Goal: Find specific page/section: Find specific page/section

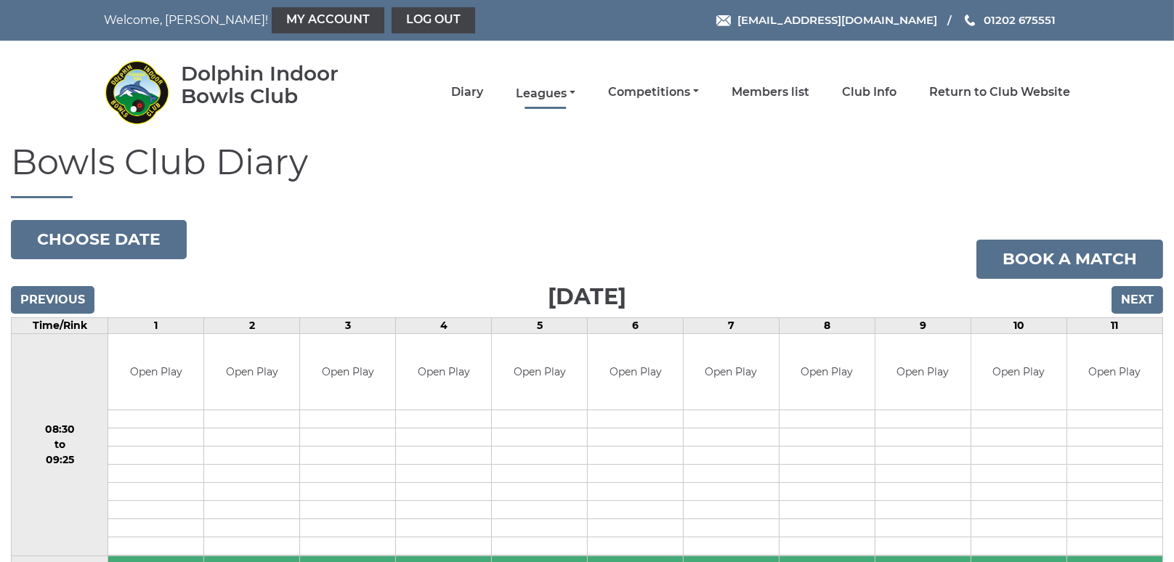
click at [559, 93] on link "Leagues" at bounding box center [546, 94] width 60 height 16
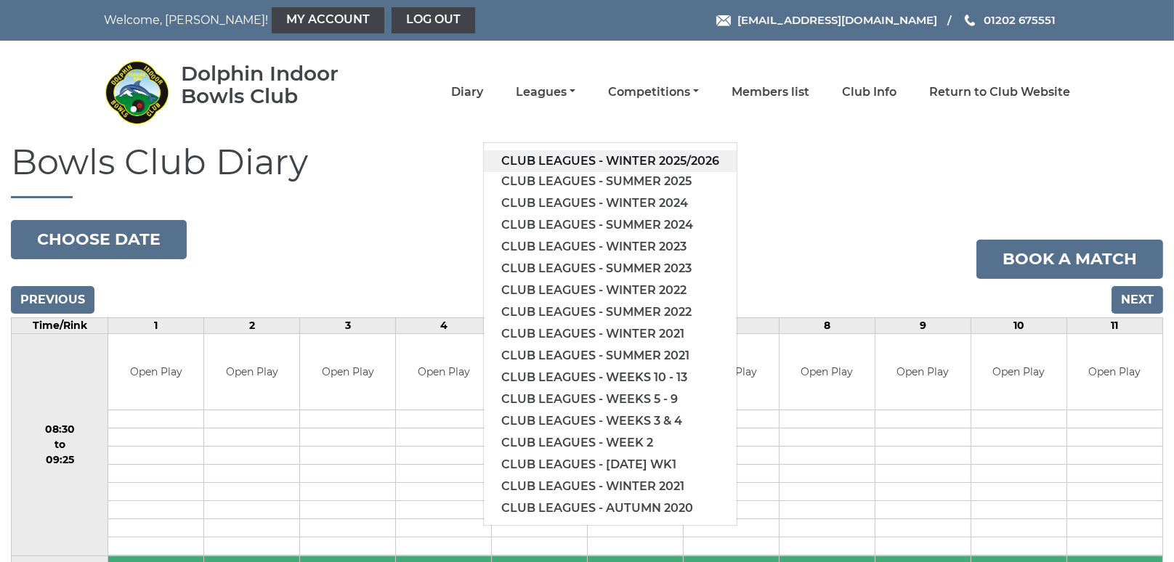
click at [598, 156] on link "Club leagues - Winter 2025/2026" at bounding box center [610, 161] width 253 height 22
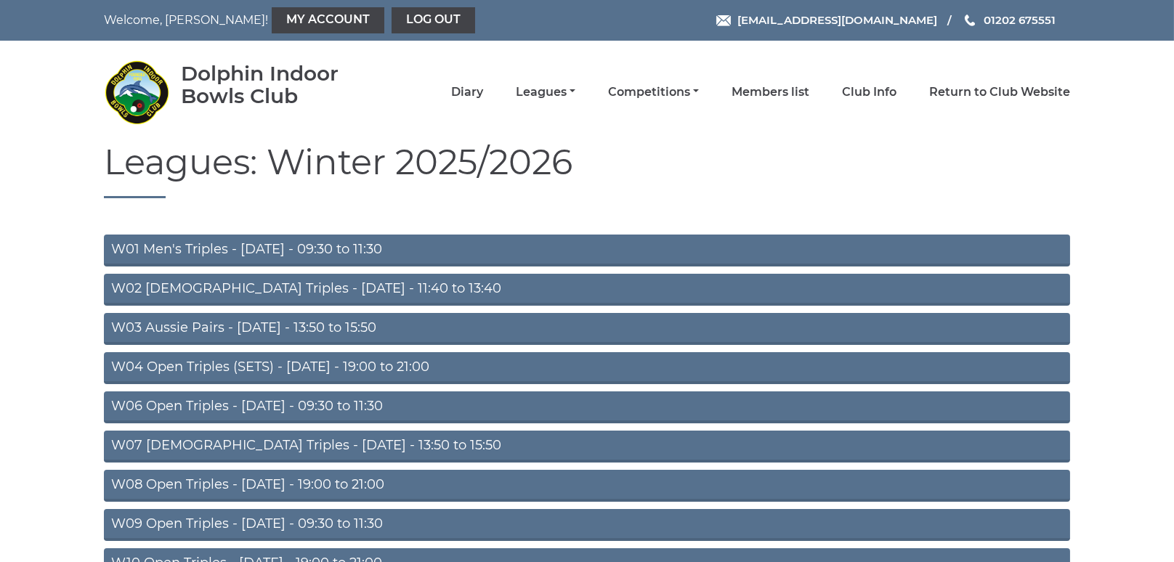
click at [315, 405] on link "W06 Open Triples - Tuesday - 09:30 to 11:30" at bounding box center [587, 407] width 966 height 32
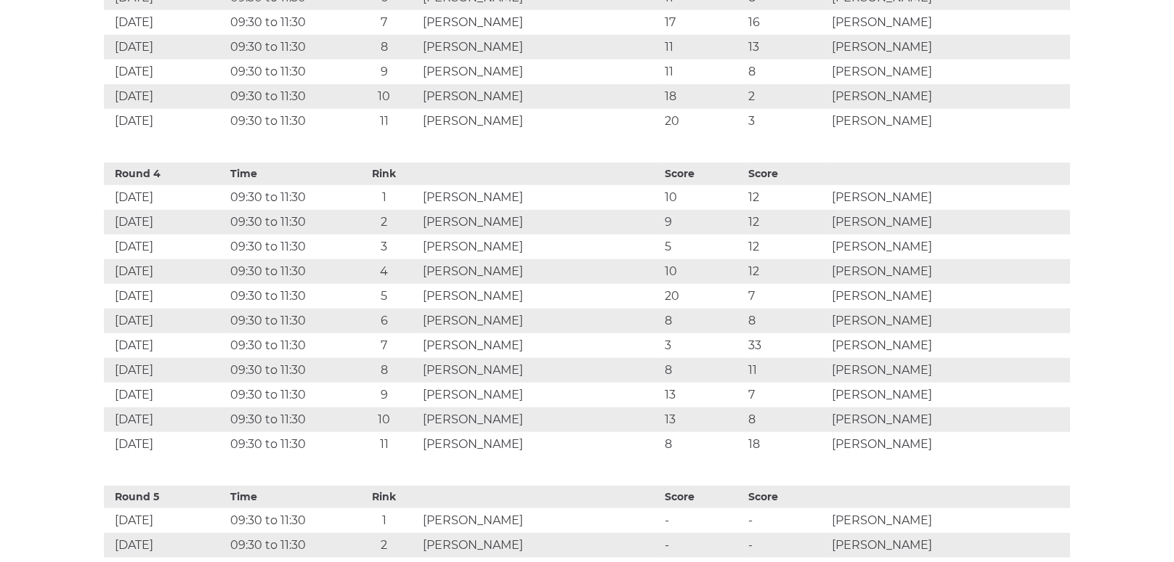
scroll to position [1851, 0]
